Goal: Entertainment & Leisure: Consume media (video, audio)

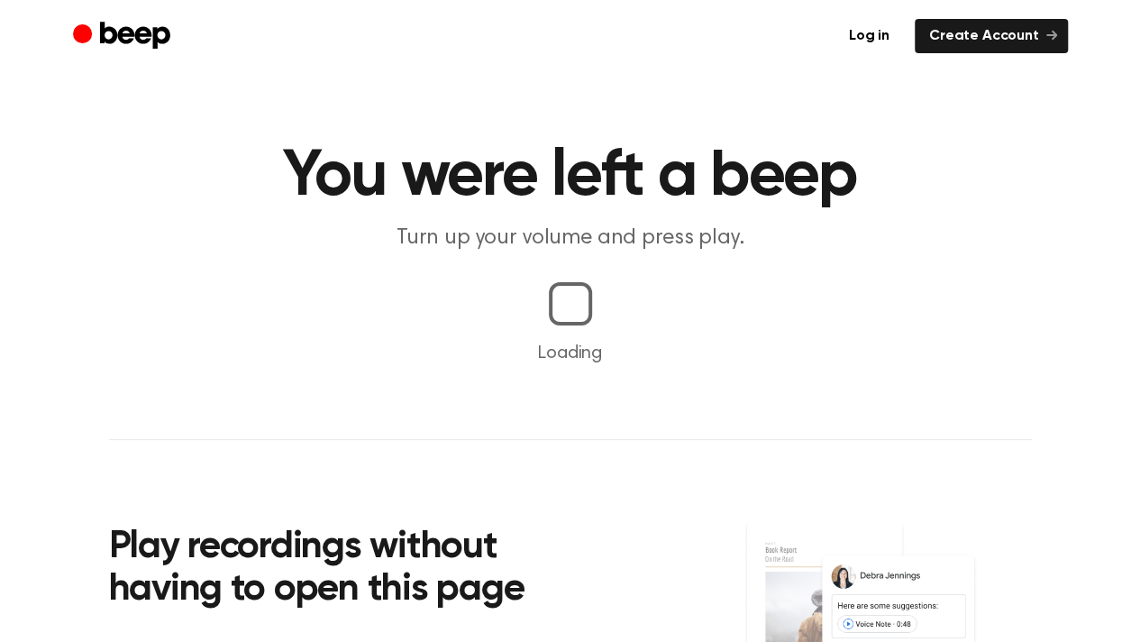
click at [576, 298] on div at bounding box center [570, 304] width 48 height 48
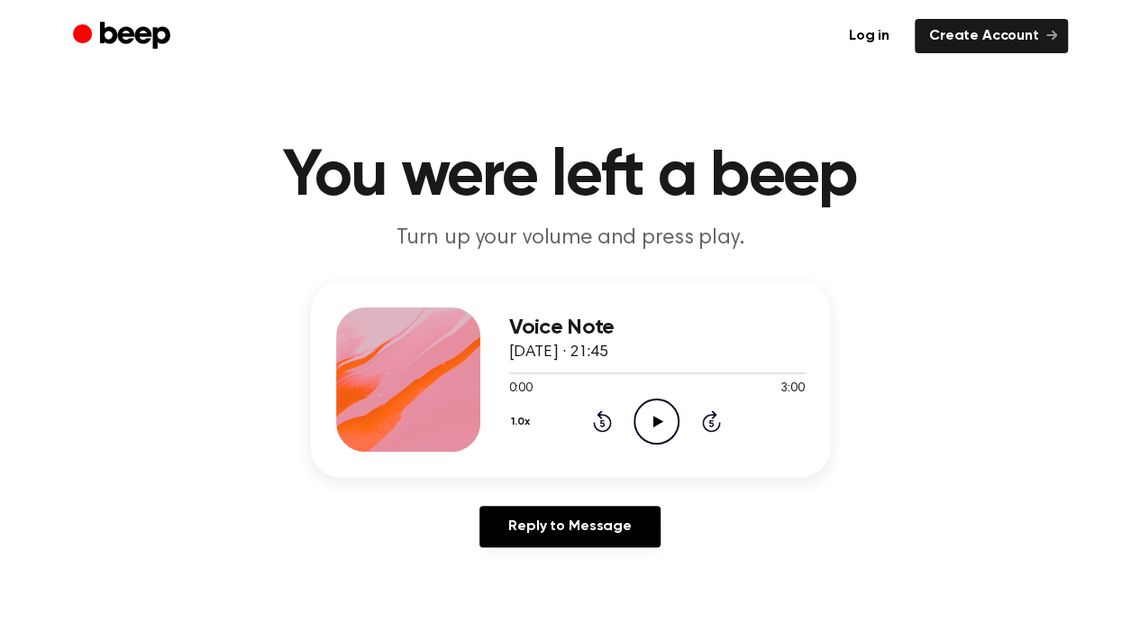
click at [651, 419] on icon "Play Audio" at bounding box center [657, 421] width 46 height 46
click at [650, 419] on icon "Pause Audio" at bounding box center [657, 421] width 46 height 46
click at [636, 415] on icon "Play Audio" at bounding box center [657, 421] width 46 height 46
click at [517, 417] on button "1.0x" at bounding box center [523, 421] width 28 height 31
drag, startPoint x: 549, startPoint y: 569, endPoint x: 532, endPoint y: 564, distance: 17.7
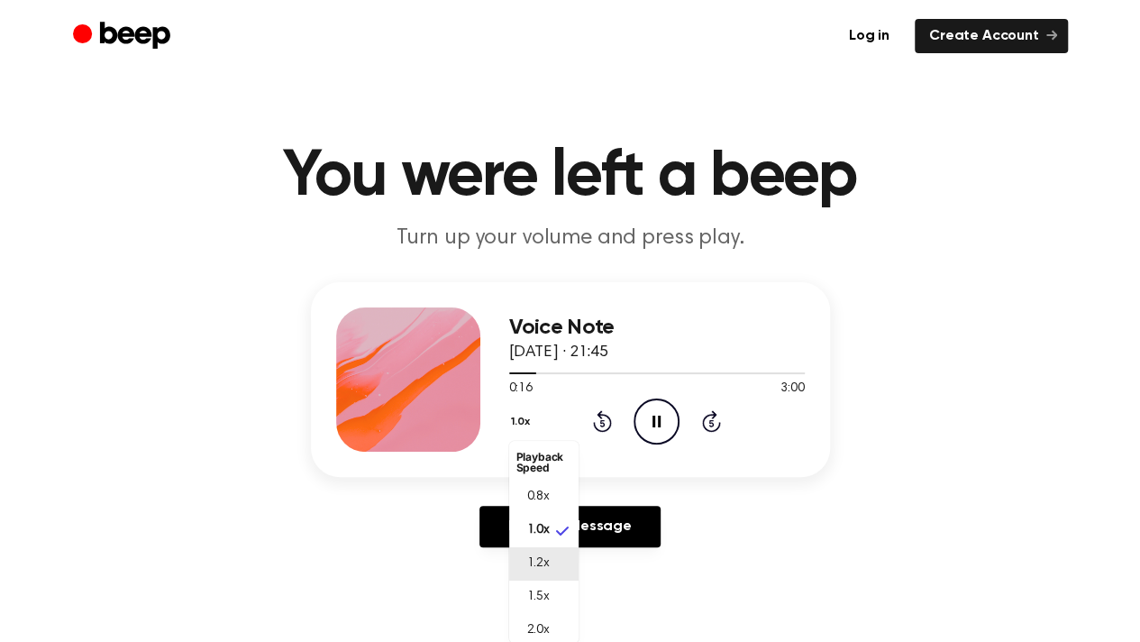
click at [532, 564] on span "1.2x" at bounding box center [538, 563] width 23 height 19
click at [640, 421] on icon "Play Audio" at bounding box center [657, 421] width 46 height 46
